Goal: Task Accomplishment & Management: Complete application form

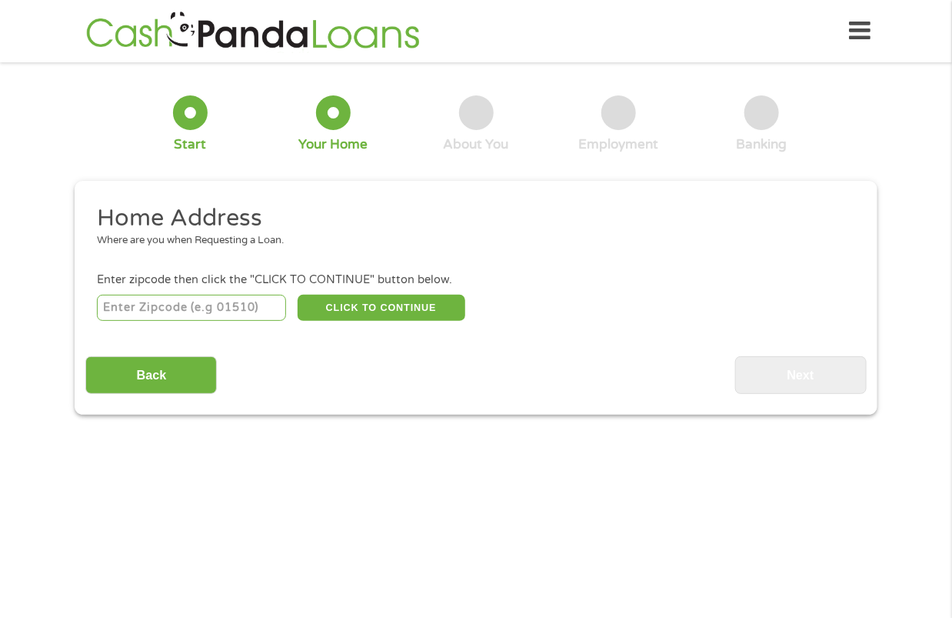
click at [156, 307] on input "number" at bounding box center [192, 308] width 190 height 26
type input "92234"
select select "[US_STATE]"
click at [358, 309] on button "CLICK TO CONTINUE" at bounding box center [382, 308] width 168 height 26
type input "92234"
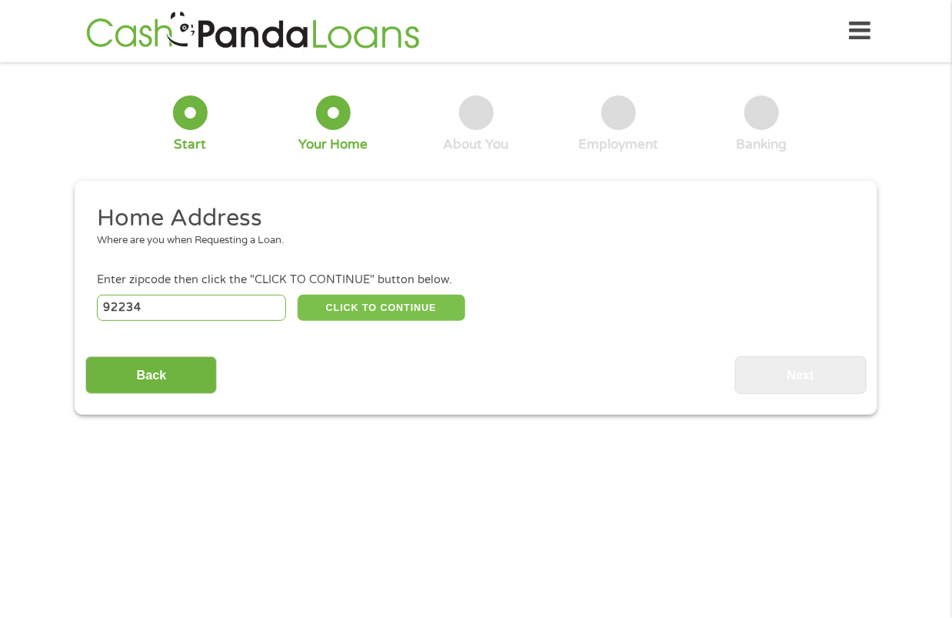
type input "[GEOGRAPHIC_DATA]"
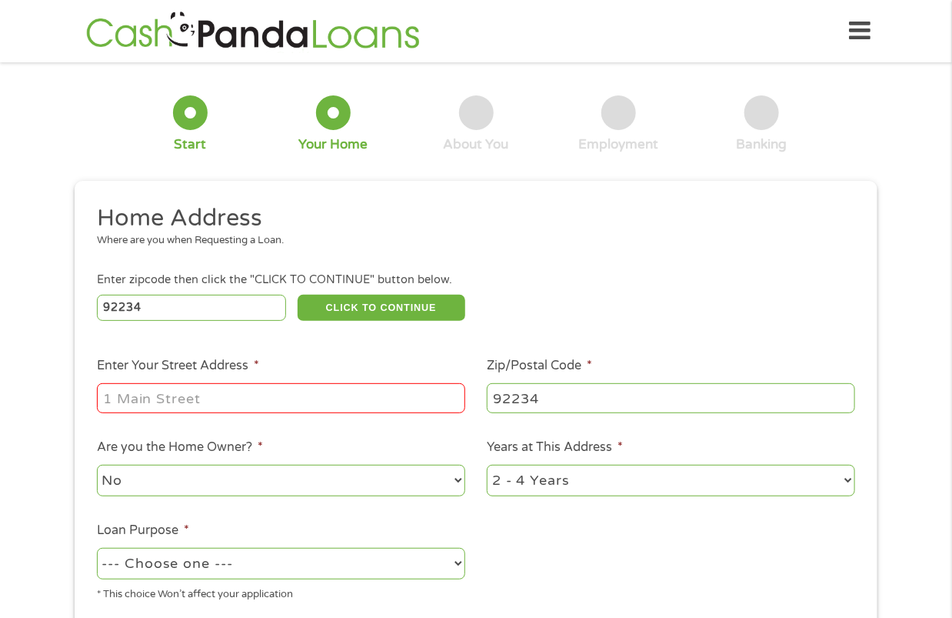
click at [268, 395] on input "Enter Your Street Address *" at bounding box center [281, 397] width 368 height 29
type input "[STREET_ADDRESS][PERSON_NAME]"
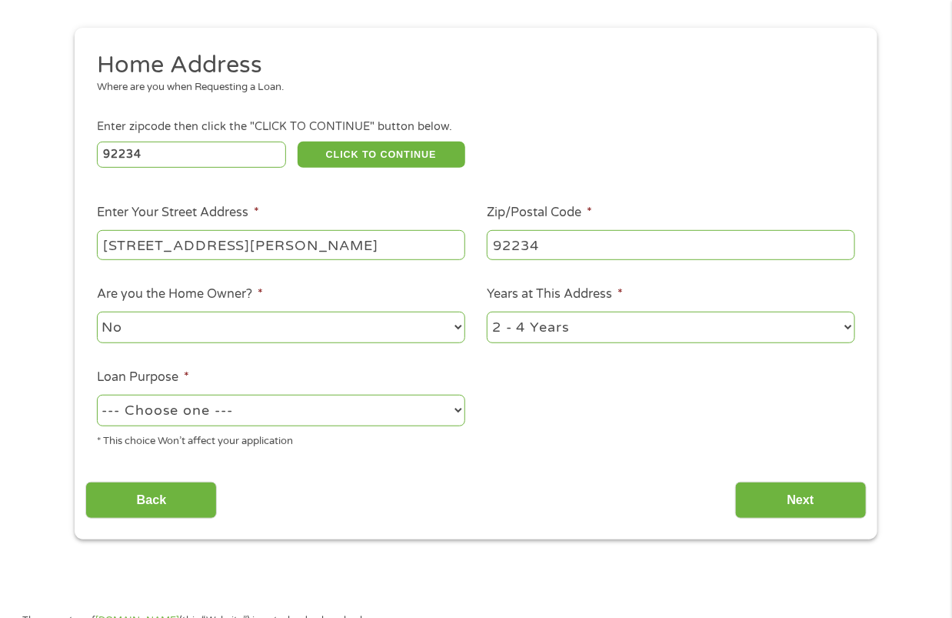
scroll to position [154, 0]
click at [455, 412] on select "--- Choose one --- Pay Bills Debt Consolidation Home Improvement Major Purchase…" at bounding box center [281, 410] width 368 height 32
select select "shorttermcash"
click at [97, 394] on select "--- Choose one --- Pay Bills Debt Consolidation Home Improvement Major Purchase…" at bounding box center [281, 410] width 368 height 32
click at [799, 485] on input "Next" at bounding box center [801, 500] width 132 height 38
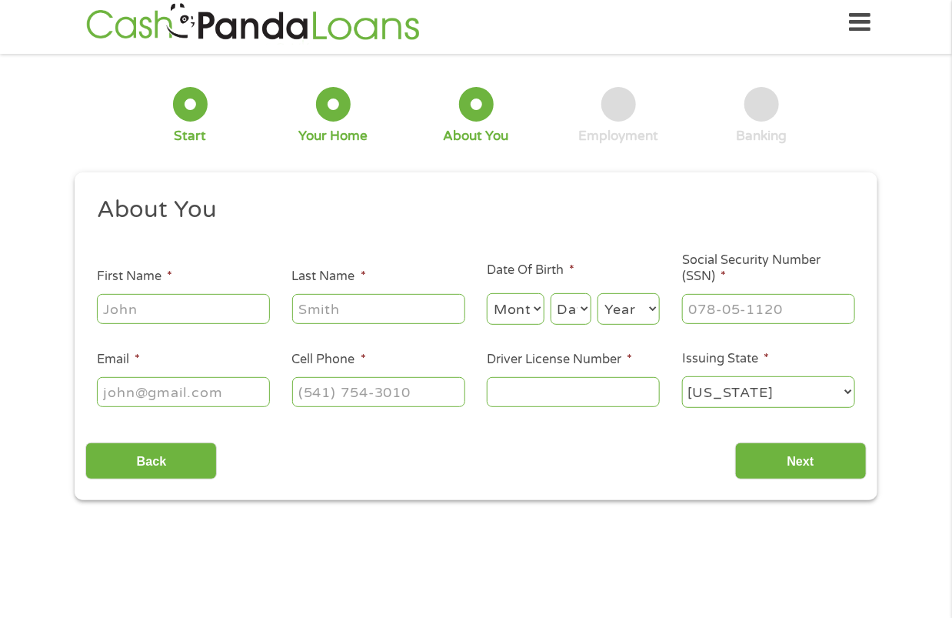
scroll to position [0, 0]
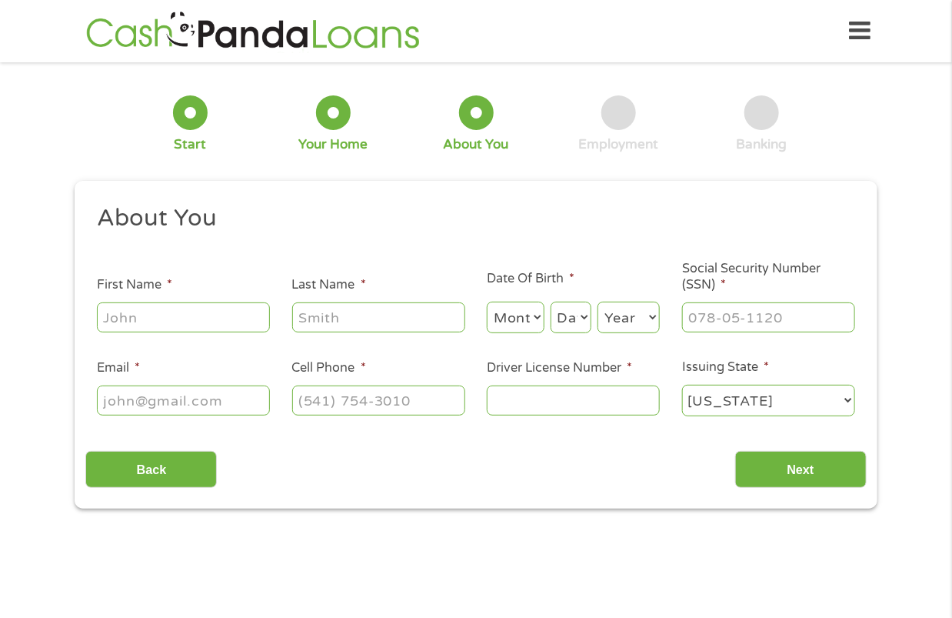
click at [189, 315] on input "First Name *" at bounding box center [183, 316] width 173 height 29
type input "[PERSON_NAME]"
type input "Shipquist"
type input "[EMAIL_ADDRESS][DOMAIN_NAME]"
type input "[PHONE_NUMBER]"
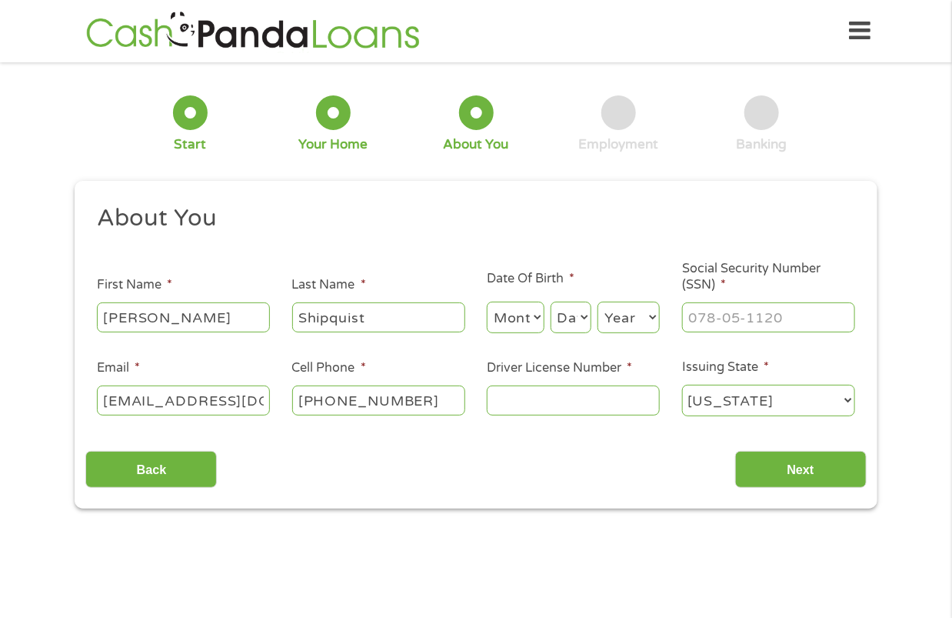
click at [526, 315] on select "Month 1 2 3 4 5 6 7 8 9 10 11 12" at bounding box center [516, 318] width 58 height 32
click at [487, 302] on select "Month 1 2 3 4 5 6 7 8 9 10 11 12" at bounding box center [516, 318] width 58 height 32
click at [538, 318] on select "Month 1 2 3 4 5 6 7 8 9 10 11 12" at bounding box center [516, 318] width 58 height 32
select select "4"
click at [487, 302] on select "Month 1 2 3 4 5 6 7 8 9 10 11 12" at bounding box center [516, 318] width 58 height 32
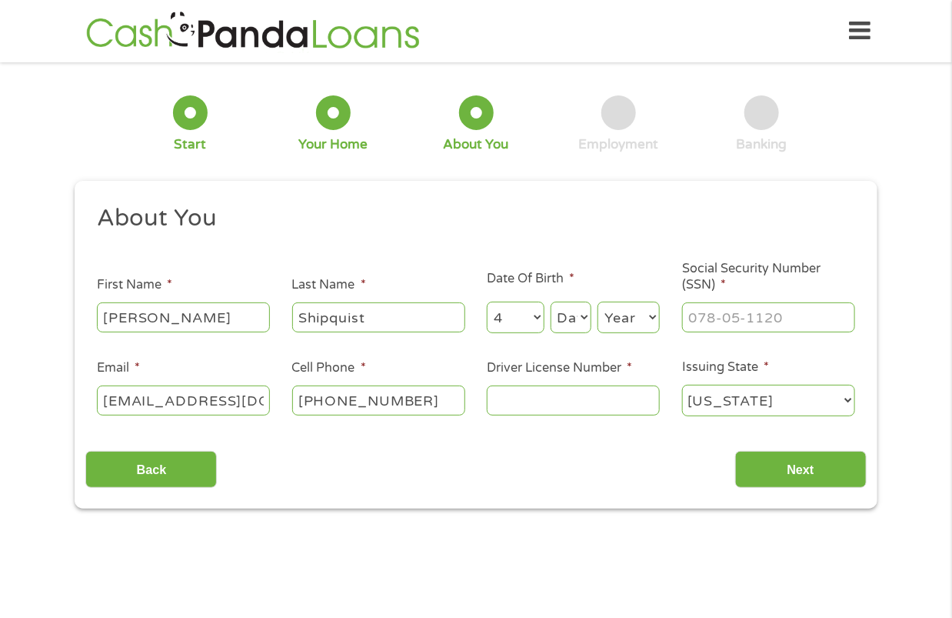
click at [585, 314] on select "Day 1 2 3 4 5 6 7 8 9 10 11 12 13 14 15 16 17 18 19 20 21 22 23 24 25 26 27 28 …" at bounding box center [571, 318] width 41 height 32
select select "29"
click at [551, 302] on select "Day 1 2 3 4 5 6 7 8 9 10 11 12 13 14 15 16 17 18 19 20 21 22 23 24 25 26 27 28 …" at bounding box center [571, 318] width 41 height 32
click at [650, 320] on select "Year [DATE] 2006 2005 2004 2003 2002 2001 2000 1999 1998 1997 1996 1995 1994 19…" at bounding box center [629, 318] width 62 height 32
select select "1969"
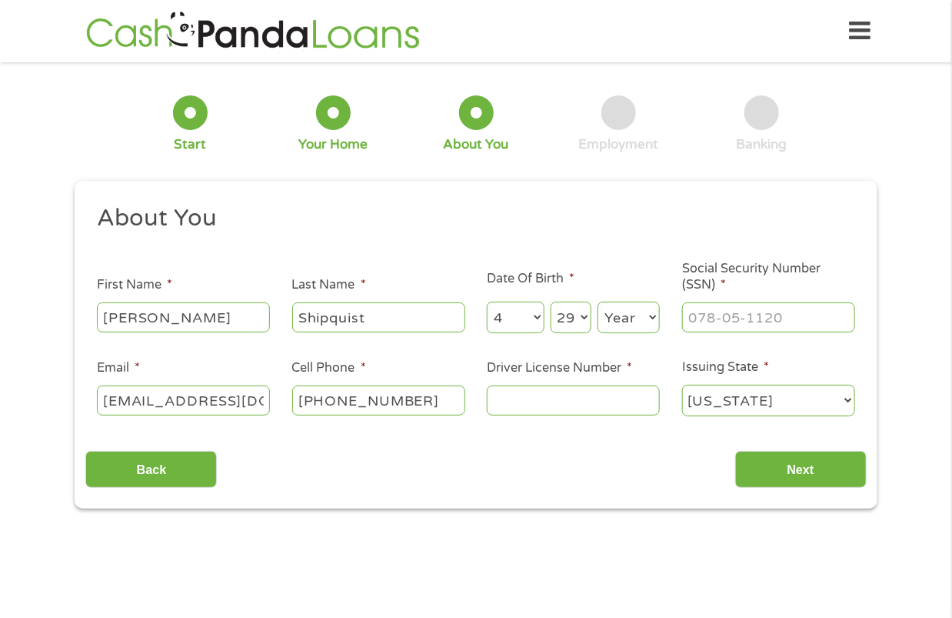
click at [598, 302] on select "Year [DATE] 2006 2005 2004 2003 2002 2001 2000 1999 1998 1997 1996 1995 1994 19…" at bounding box center [629, 318] width 62 height 32
drag, startPoint x: 835, startPoint y: 318, endPoint x: 292, endPoint y: 402, distance: 549.6
click at [292, 402] on ul "About You This field is hidden when viewing the form Title * --- Choose one ---…" at bounding box center [475, 316] width 781 height 227
type input "476-86-9737"
click at [510, 405] on input "Driver License Number *" at bounding box center [573, 399] width 173 height 29
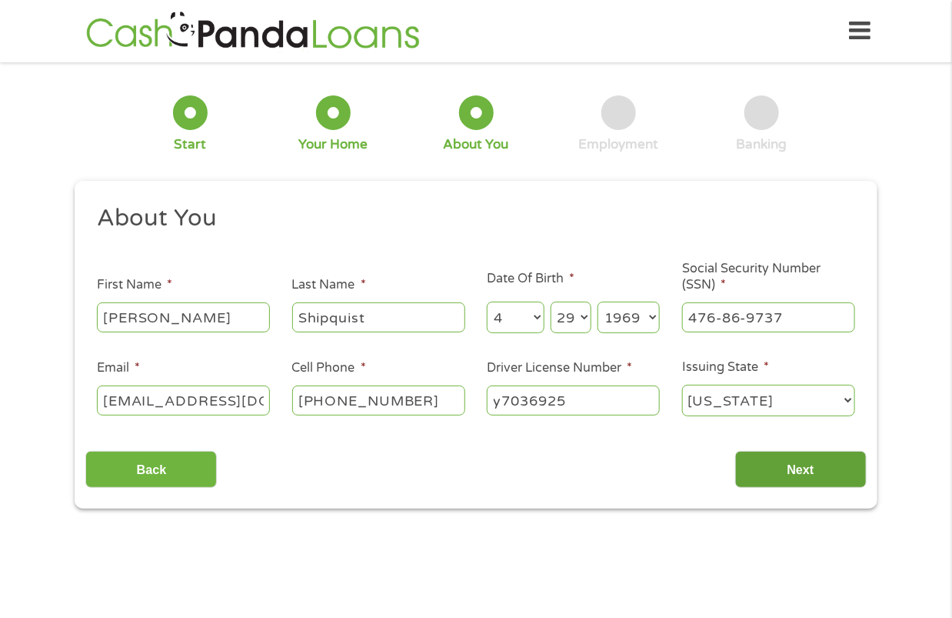
type input "y7036925"
click at [789, 472] on input "Next" at bounding box center [801, 470] width 132 height 38
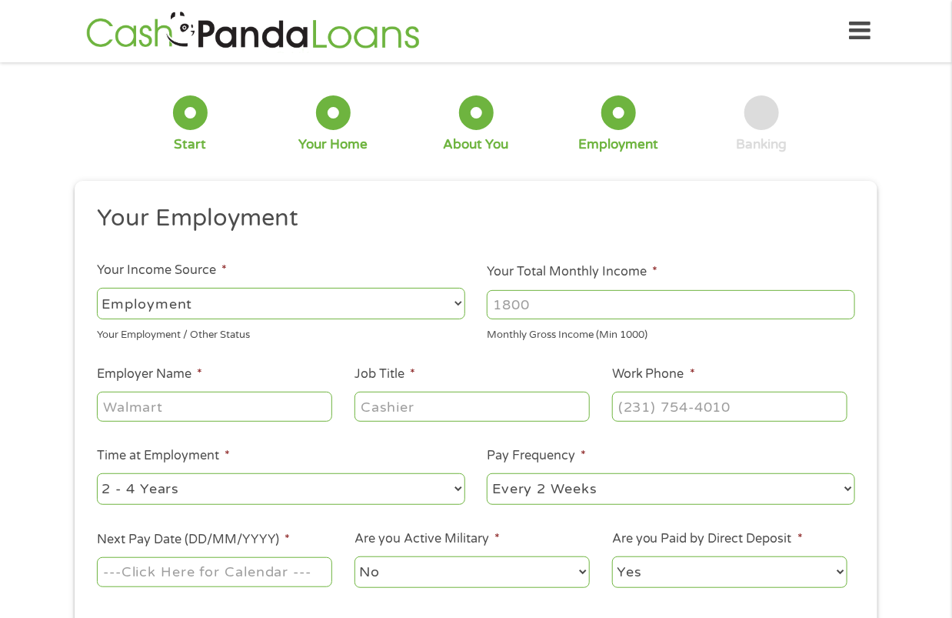
drag, startPoint x: 540, startPoint y: 316, endPoint x: 462, endPoint y: 315, distance: 78.5
click at [462, 315] on ul "Your Employment Your Income Source * --- Choose one --- Employment [DEMOGRAPHIC…" at bounding box center [475, 402] width 781 height 398
type input "3124"
click at [461, 308] on select "--- Choose one --- Employment [DEMOGRAPHIC_DATA] Benefits" at bounding box center [281, 304] width 368 height 32
select select "benefits"
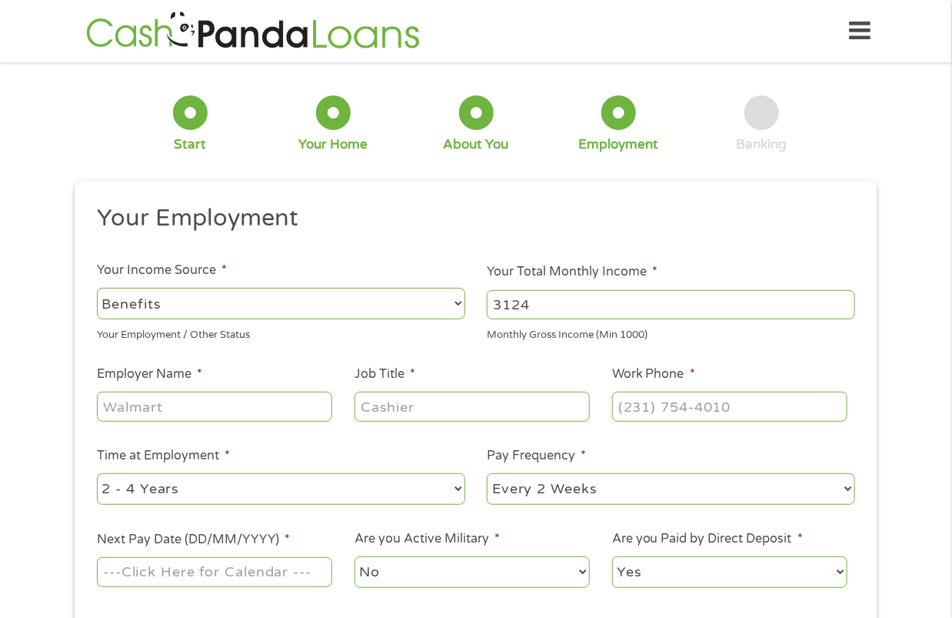
click at [97, 288] on select "--- Choose one --- Employment [DEMOGRAPHIC_DATA] Benefits" at bounding box center [281, 304] width 368 height 32
type input "Other"
type input "[PHONE_NUMBER]"
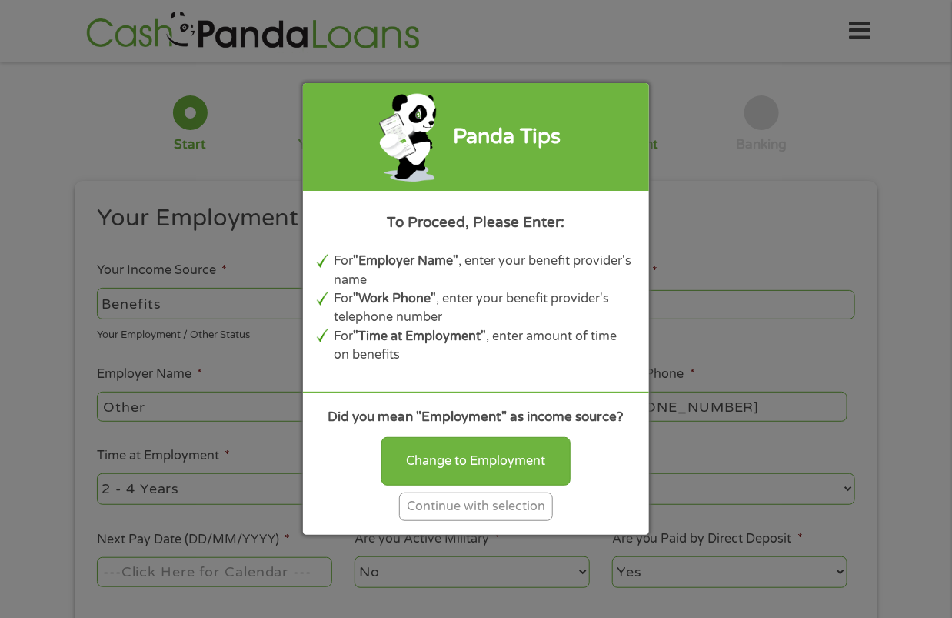
click at [443, 504] on div "Continue with selection" at bounding box center [476, 506] width 154 height 28
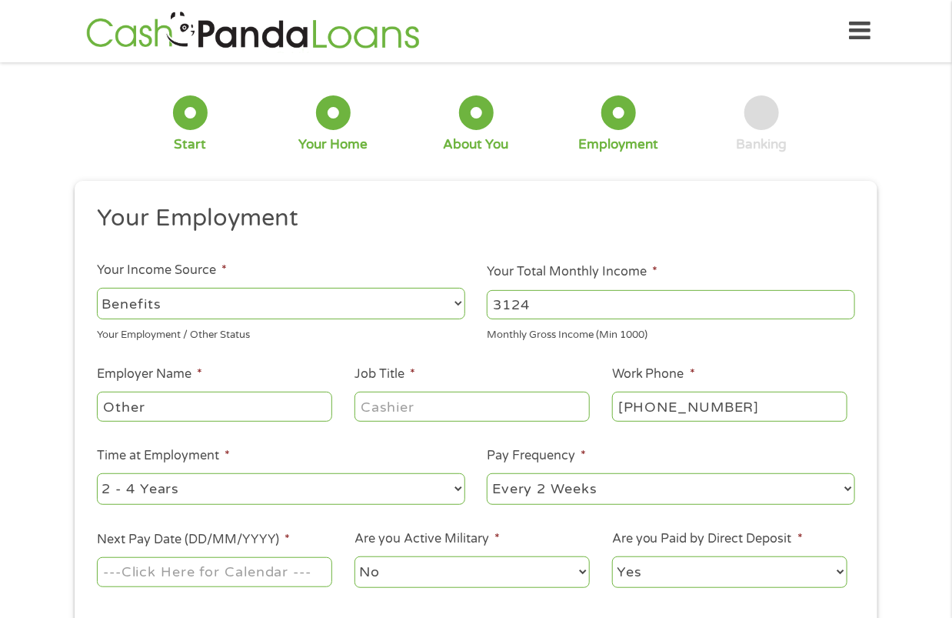
click at [222, 413] on input "Other" at bounding box center [214, 406] width 235 height 29
drag, startPoint x: 222, startPoint y: 413, endPoint x: -12, endPoint y: 375, distance: 237.8
type input "Bear Clan [PERSON_NAME]"
click at [442, 412] on input "Job Title *" at bounding box center [472, 406] width 235 height 29
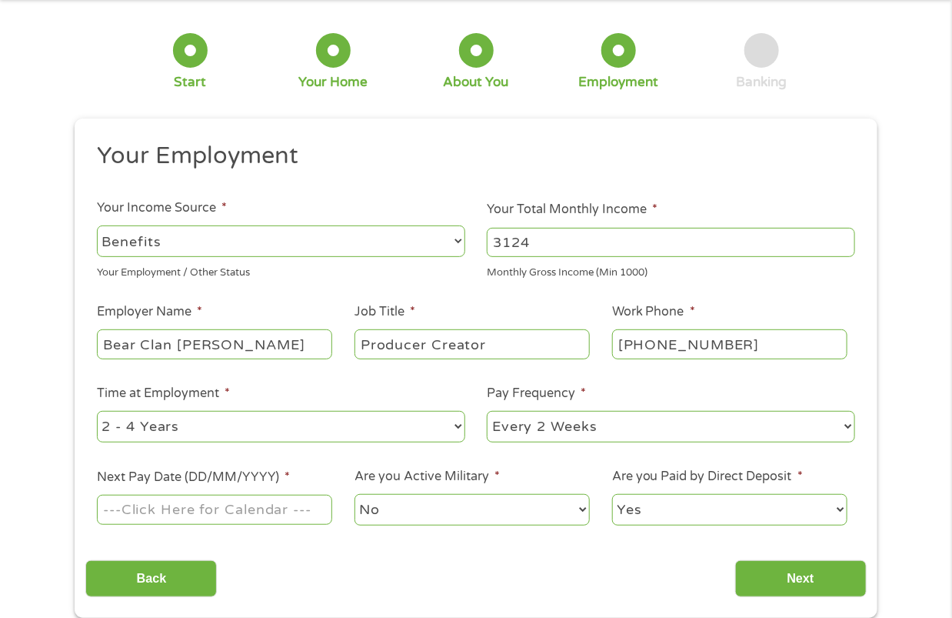
scroll to position [154, 0]
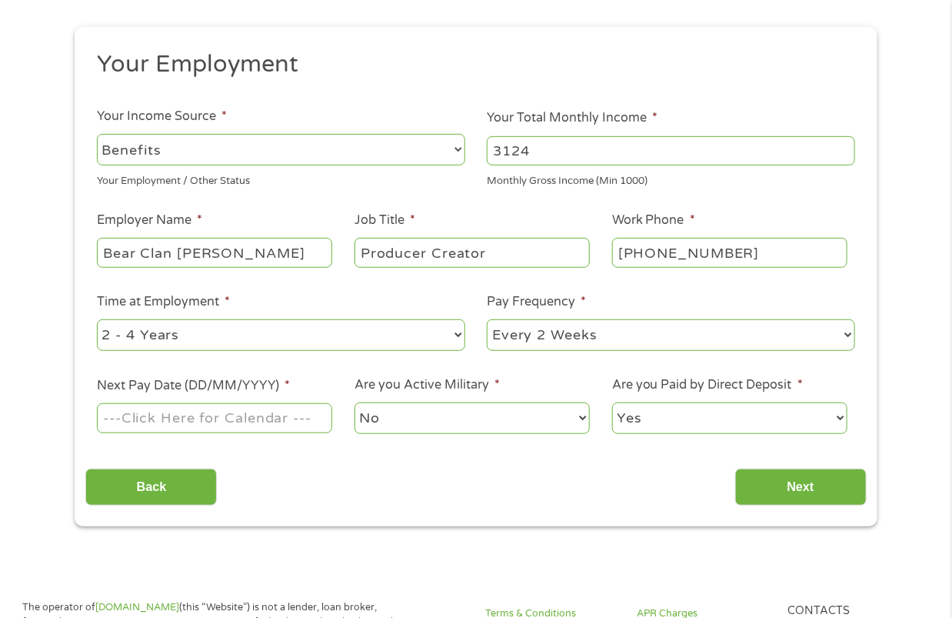
type input "Producer Creator"
click at [845, 337] on select "--- Choose one --- Every 2 Weeks Every Week Monthly Semi-Monthly" at bounding box center [671, 335] width 368 height 32
select select "monthly"
click at [487, 319] on select "--- Choose one --- Every 2 Weeks Every Week Monthly Semi-Monthly" at bounding box center [671, 335] width 368 height 32
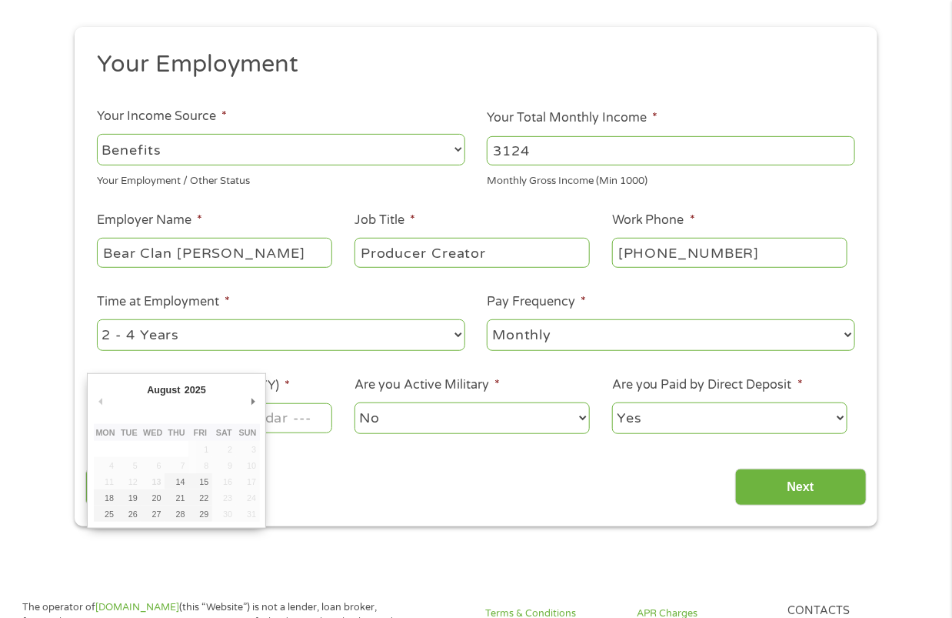
click at [270, 417] on input "Next Pay Date (DD/MM/YYYY) *" at bounding box center [214, 417] width 235 height 29
type input "[DATE]"
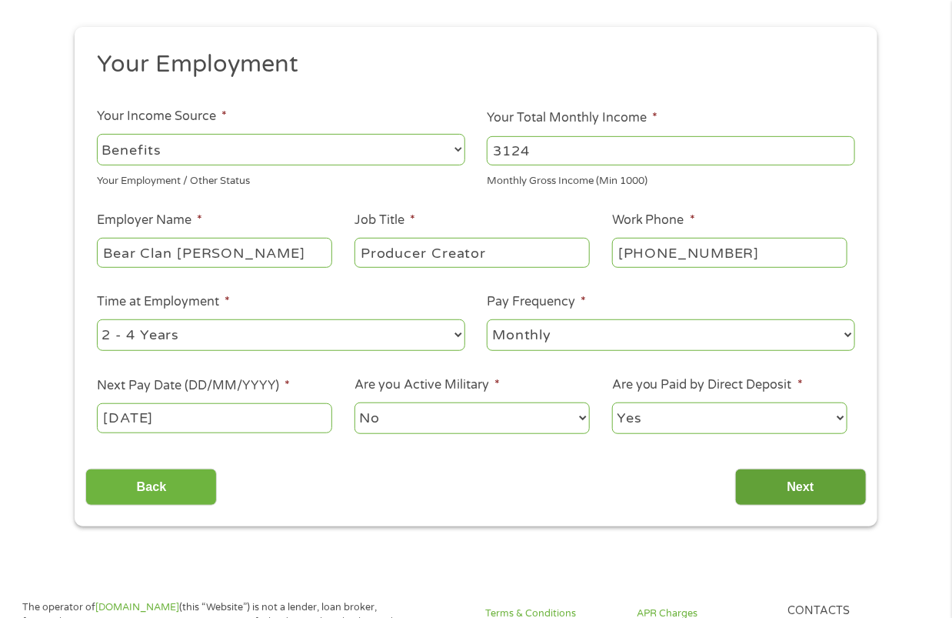
click at [790, 485] on input "Next" at bounding box center [801, 487] width 132 height 38
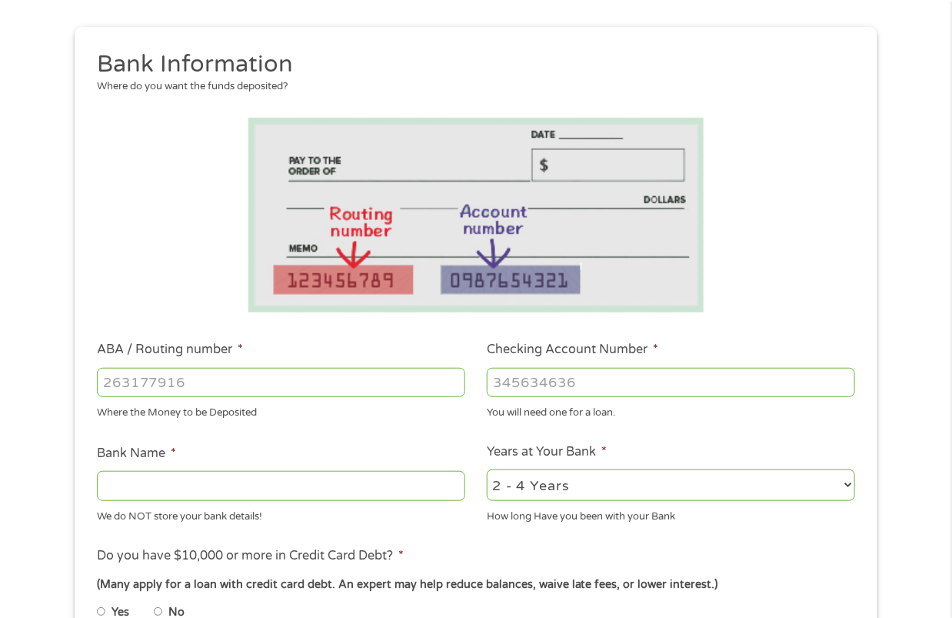
drag, startPoint x: 222, startPoint y: 384, endPoint x: 115, endPoint y: 386, distance: 107.7
click at [115, 386] on input "ABA / Routing number *" at bounding box center [281, 382] width 368 height 29
type input "064209588"
click at [625, 381] on input "Checking Account Number *" at bounding box center [671, 382] width 368 height 29
type input "200001871619"
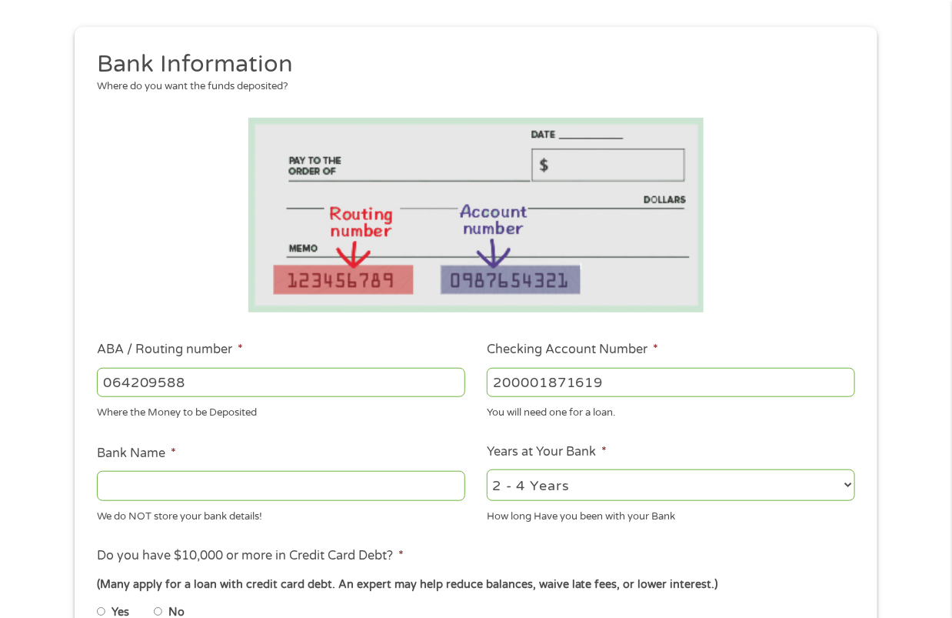
click at [266, 491] on input "Bank Name *" at bounding box center [281, 485] width 368 height 29
click at [249, 383] on input "064209588" at bounding box center [281, 382] width 368 height 29
click at [156, 481] on input "Bank Name *" at bounding box center [281, 485] width 368 height 29
click at [132, 487] on input "Therad Bank" at bounding box center [281, 485] width 368 height 29
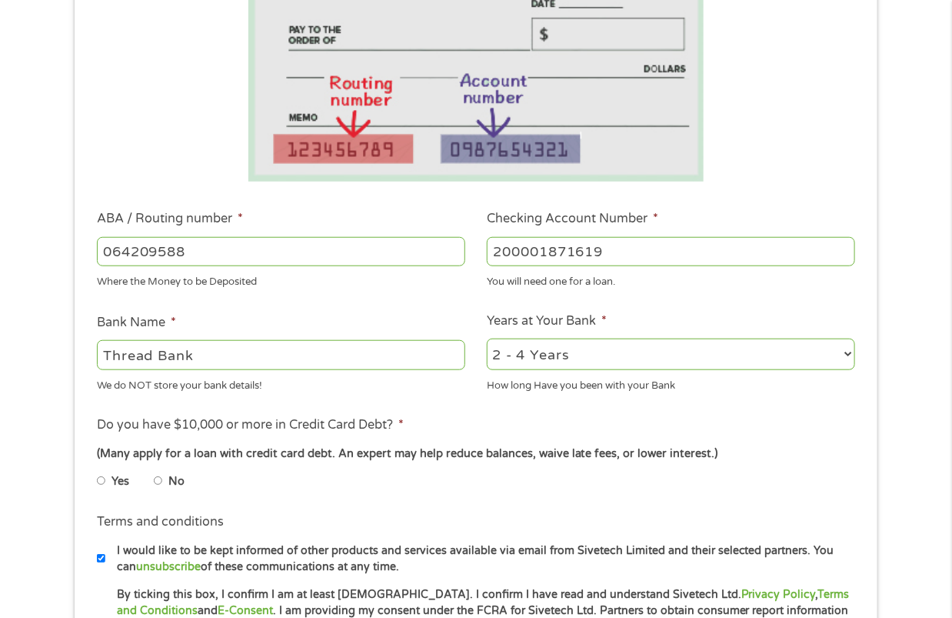
scroll to position [308, 0]
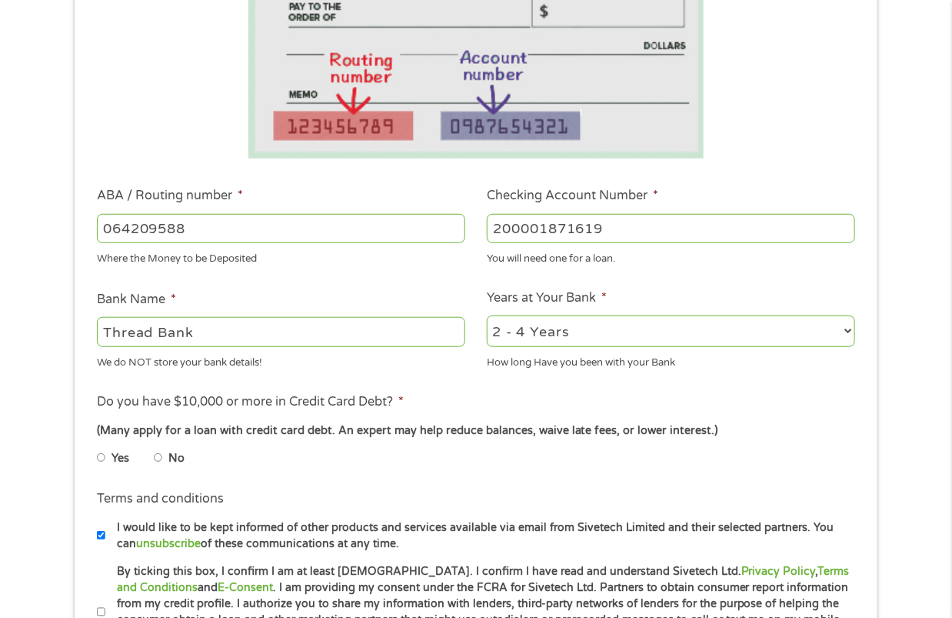
type input "Thread Bank"
click at [154, 457] on input "No" at bounding box center [158, 457] width 9 height 25
radio input "true"
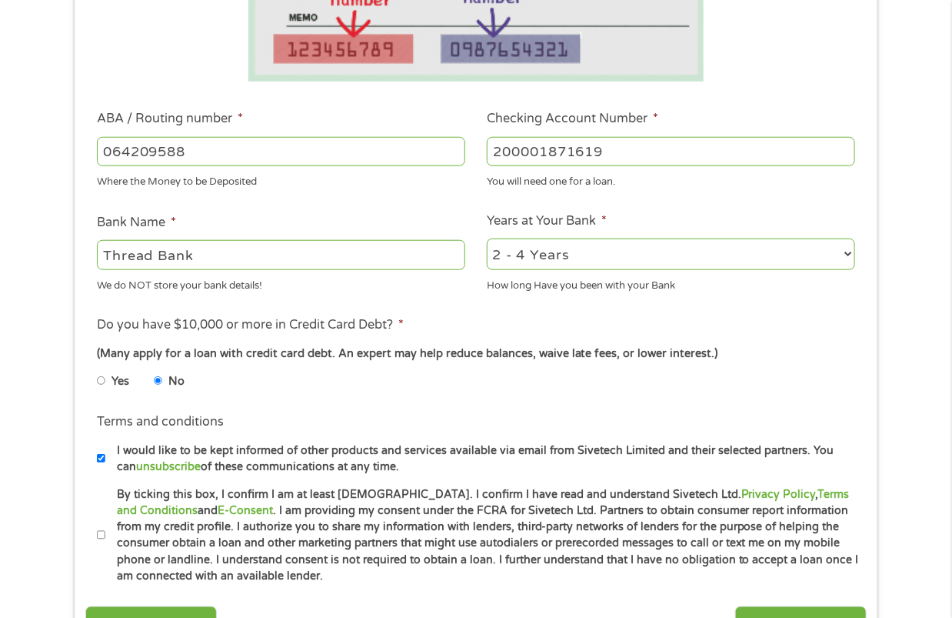
scroll to position [462, 0]
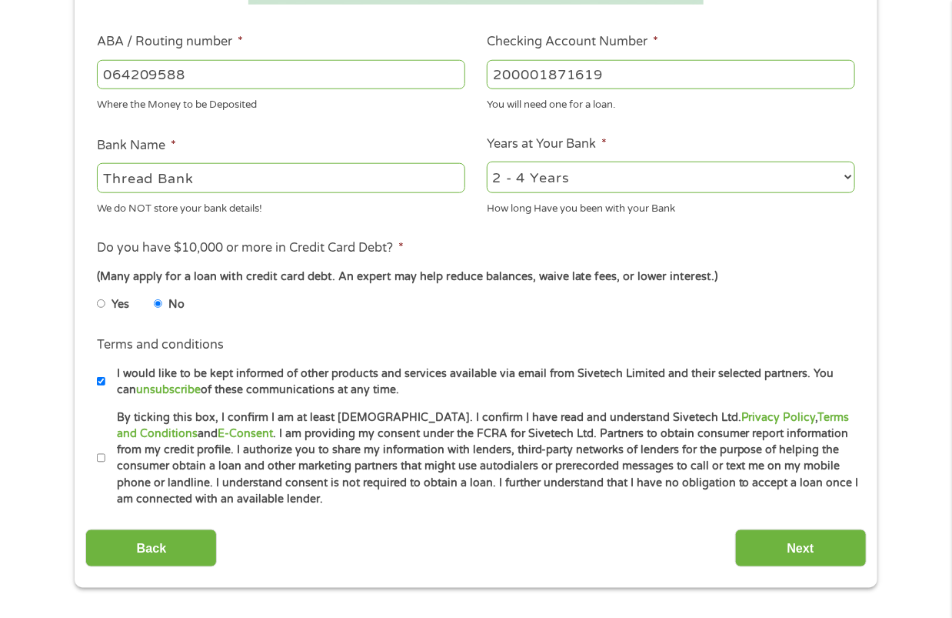
click at [96, 460] on li "Terms and conditions * By ticking this box, I confirm I am at least [DEMOGRAPHI…" at bounding box center [475, 458] width 781 height 98
click at [102, 461] on input "By ticking this box, I confirm I am at least [DEMOGRAPHIC_DATA]. I confirm I ha…" at bounding box center [101, 458] width 9 height 25
checkbox input "true"
click at [819, 552] on input "Next" at bounding box center [801, 548] width 132 height 38
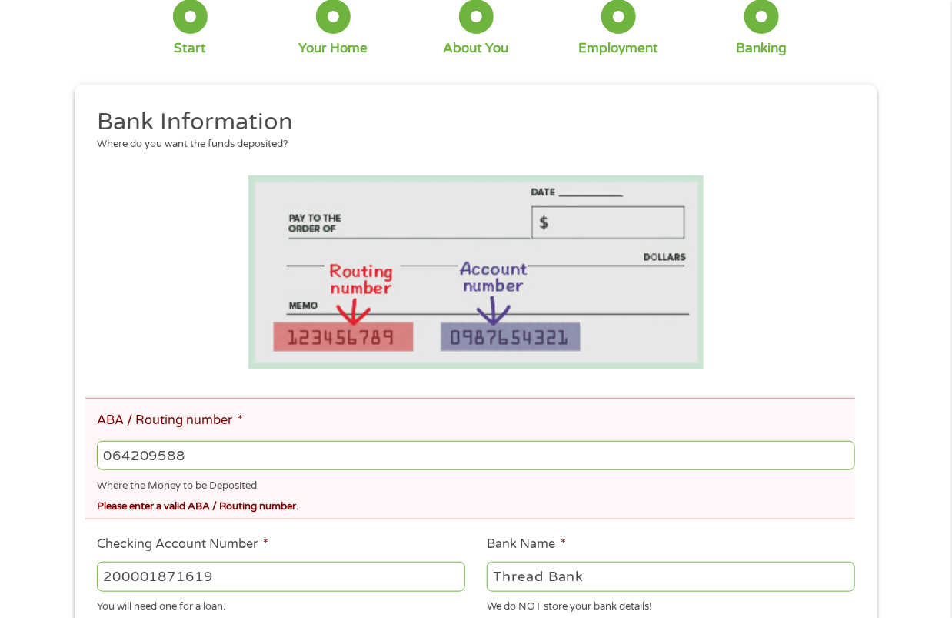
scroll to position [231, 0]
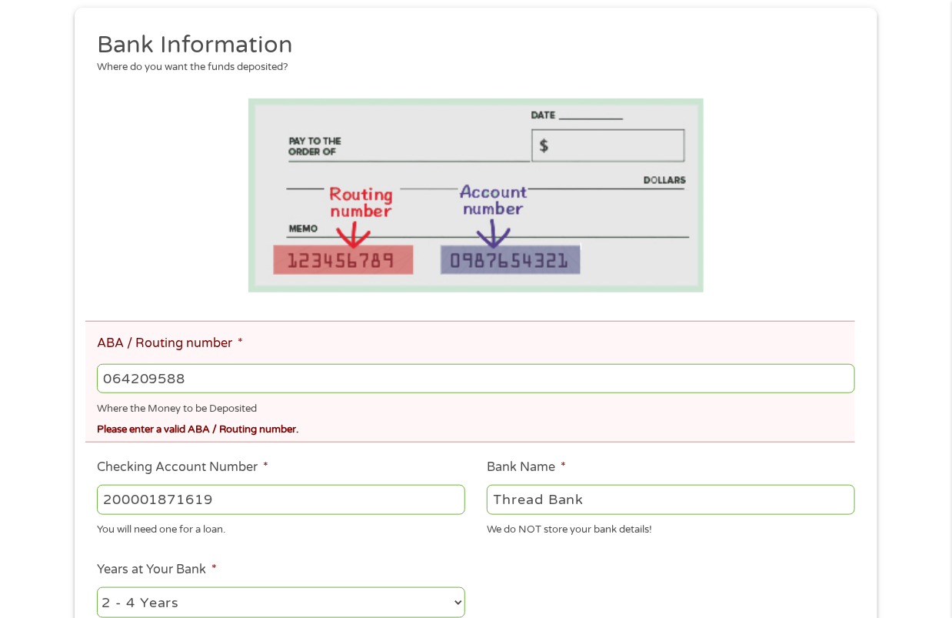
drag, startPoint x: 200, startPoint y: 375, endPoint x: 28, endPoint y: 357, distance: 172.5
click at [28, 357] on div "There was a problem with your submission. Please review the fields below. 1 Sta…" at bounding box center [476, 427] width 952 height 1170
type input "064209588"
click at [265, 495] on input "200001871619" at bounding box center [281, 499] width 368 height 29
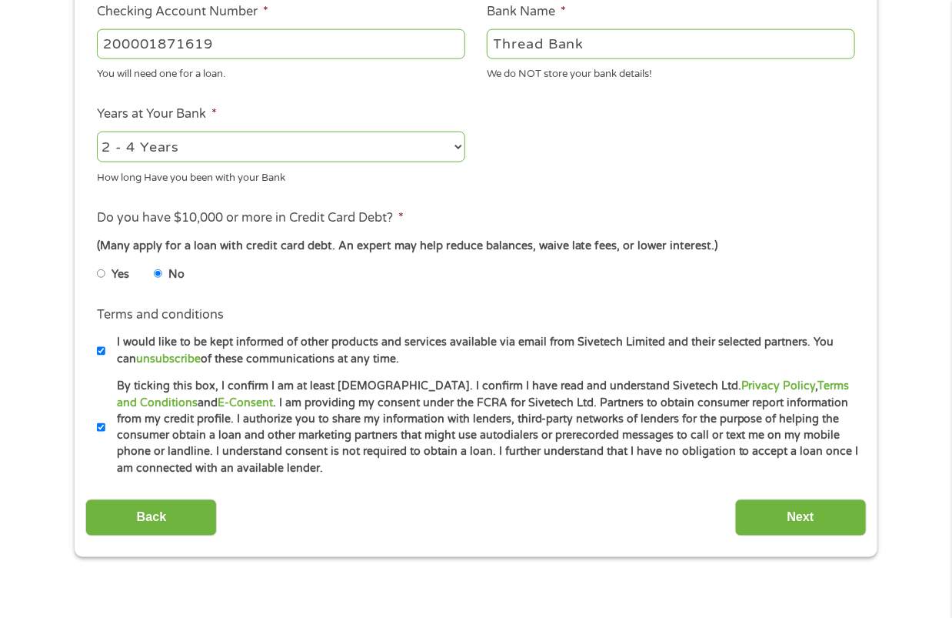
scroll to position [692, 0]
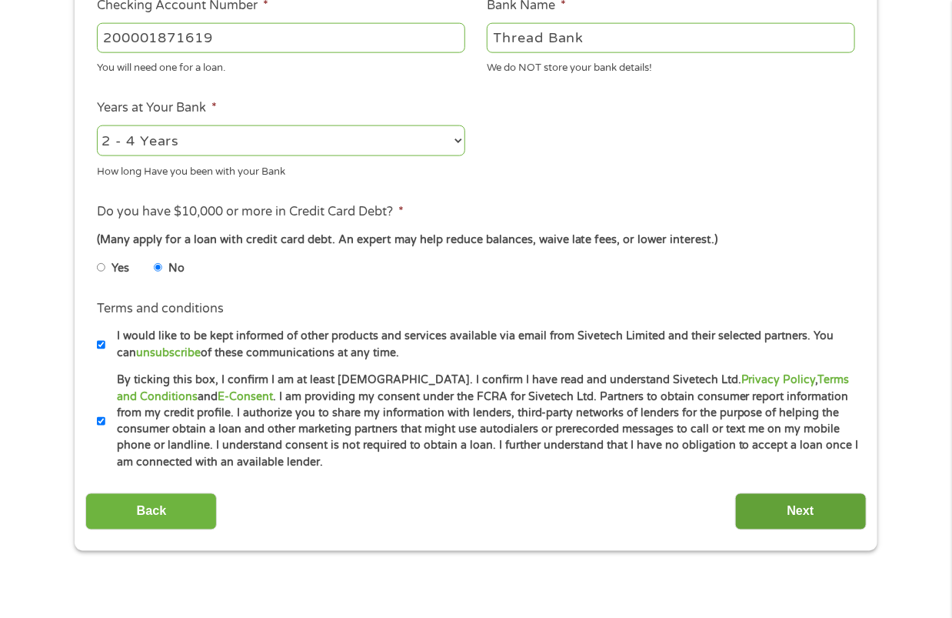
click at [803, 512] on input "Next" at bounding box center [801, 512] width 132 height 38
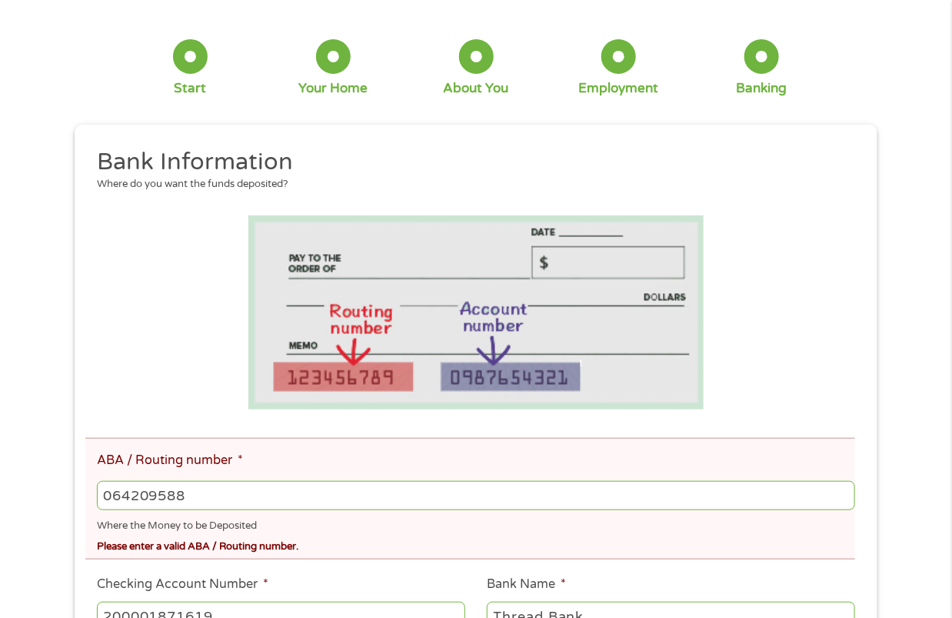
scroll to position [154, 0]
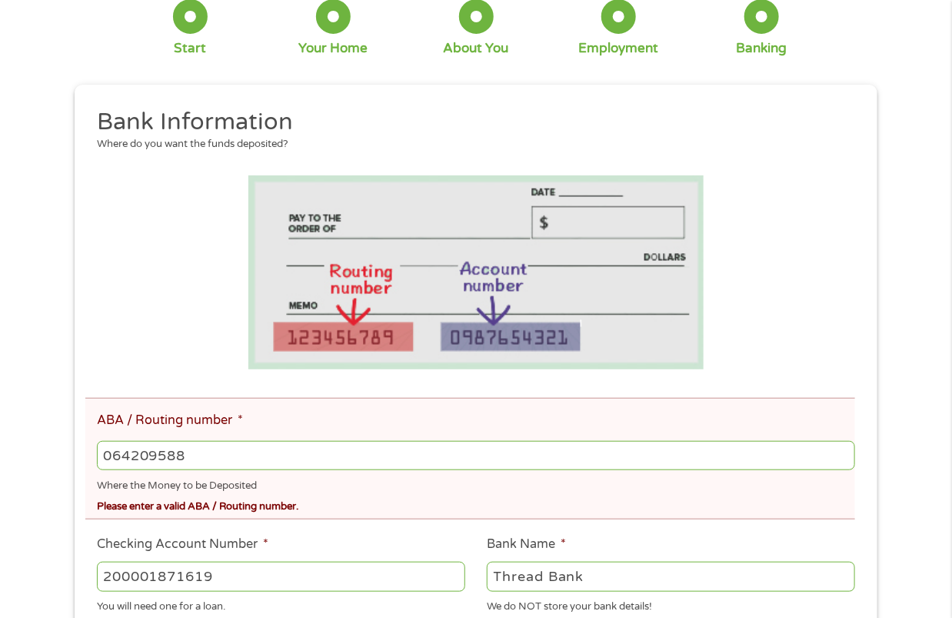
drag, startPoint x: 230, startPoint y: 454, endPoint x: -113, endPoint y: 434, distance: 343.7
type input "124303162"
type input "GOBANK A DIVISION OF GREEN DOT BANK"
type input "124303162"
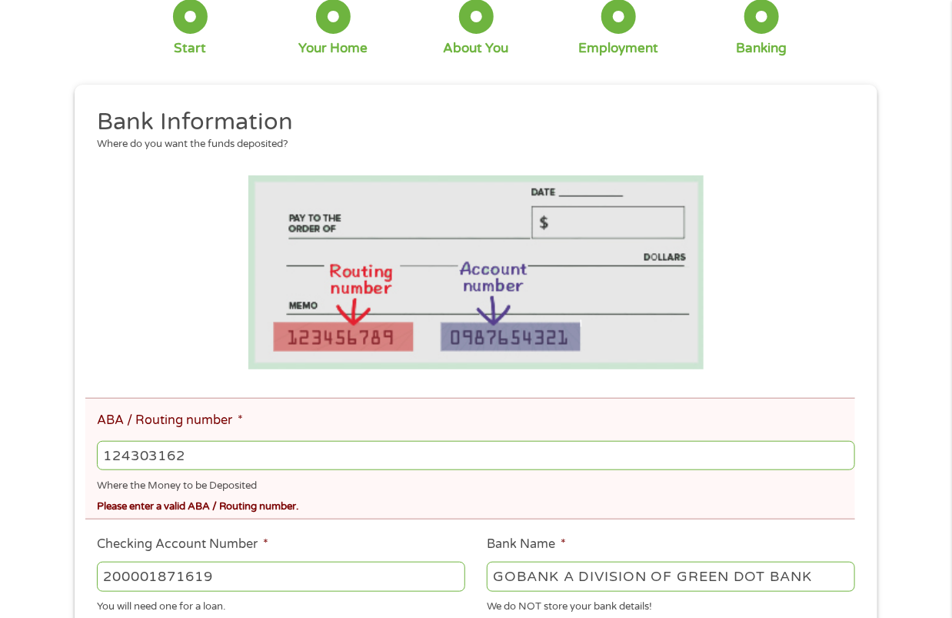
drag, startPoint x: 224, startPoint y: 568, endPoint x: 0, endPoint y: 544, distance: 225.1
click at [5, 544] on div "There was a problem with your submission. Please review the fields below. 1 Sta…" at bounding box center [476, 504] width 952 height 1170
type input "15106001127490"
click at [288, 507] on div "Please enter a valid ABA / Routing number." at bounding box center [476, 504] width 758 height 21
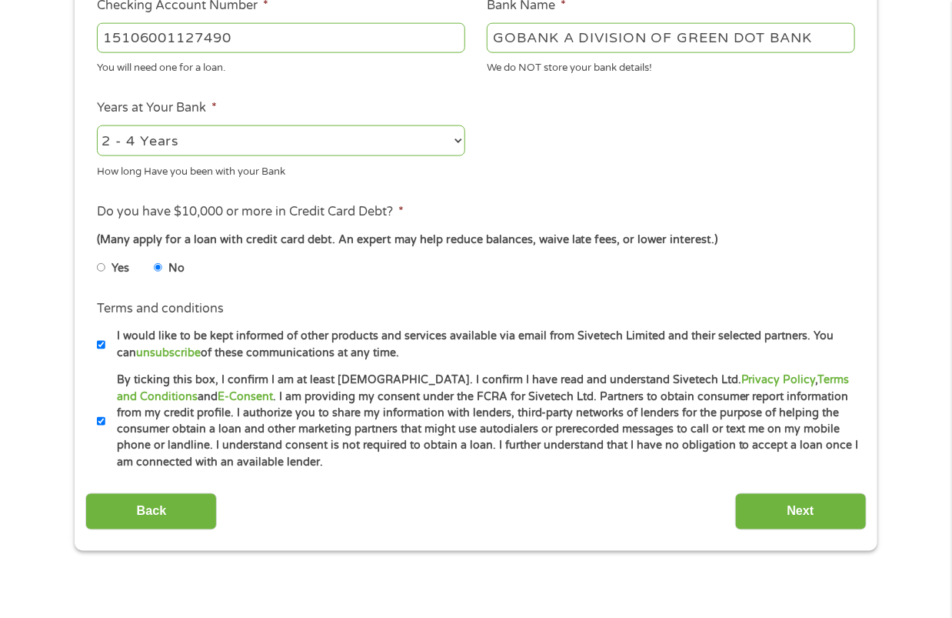
scroll to position [769, 0]
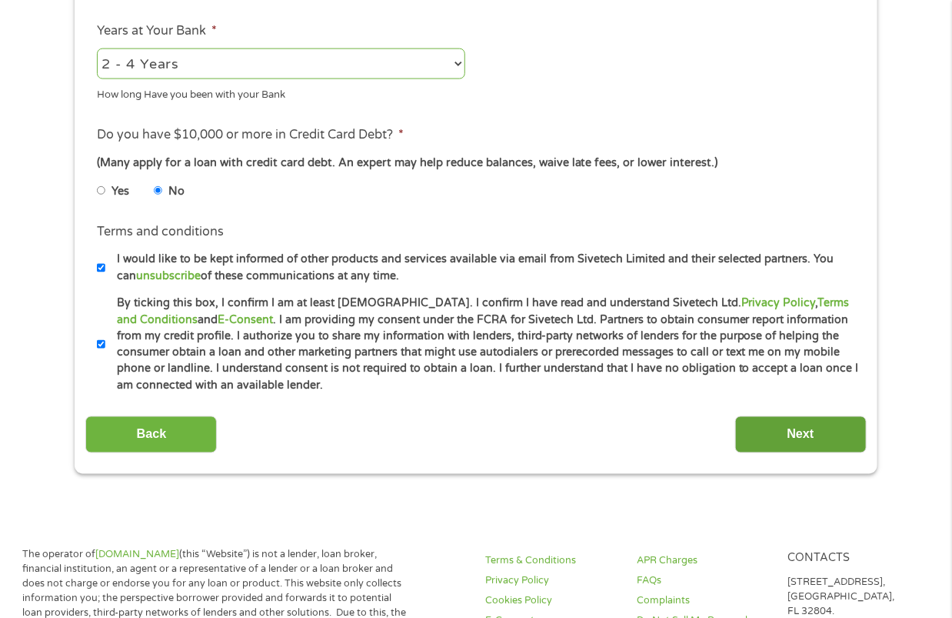
click at [782, 424] on input "Next" at bounding box center [801, 435] width 132 height 38
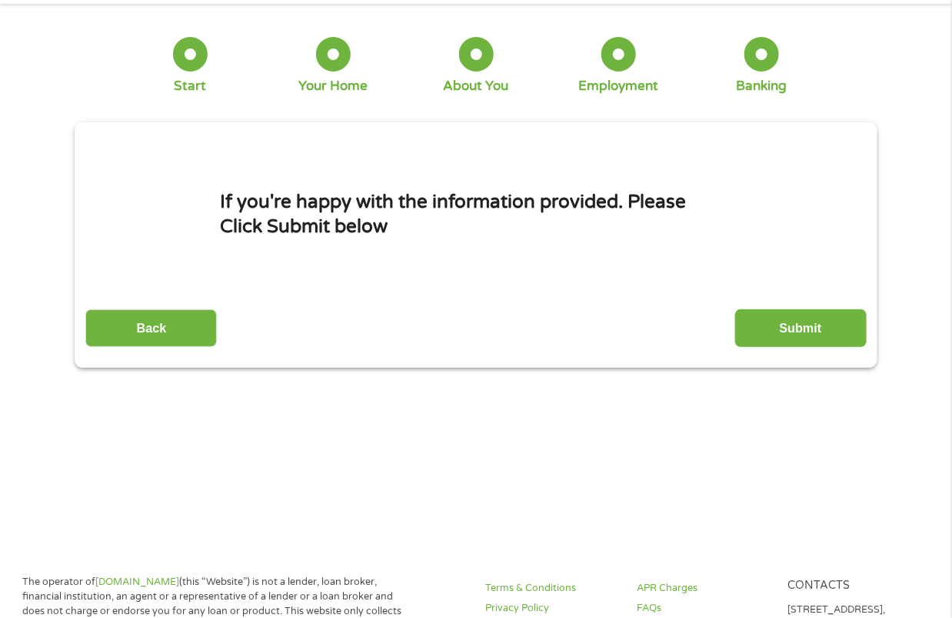
scroll to position [0, 0]
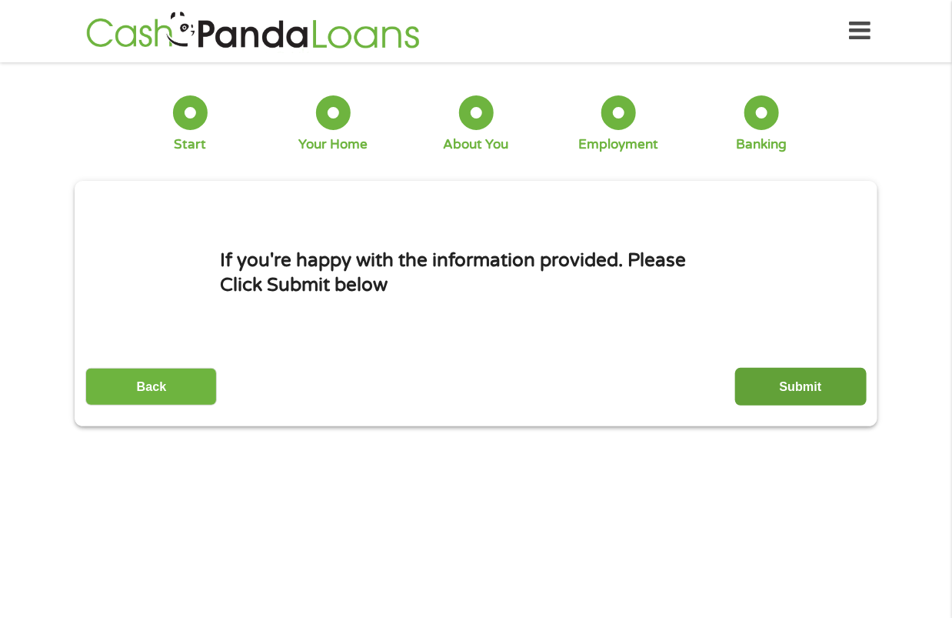
click at [775, 386] on input "Submit" at bounding box center [801, 387] width 132 height 38
